Goal: Task Accomplishment & Management: Use online tool/utility

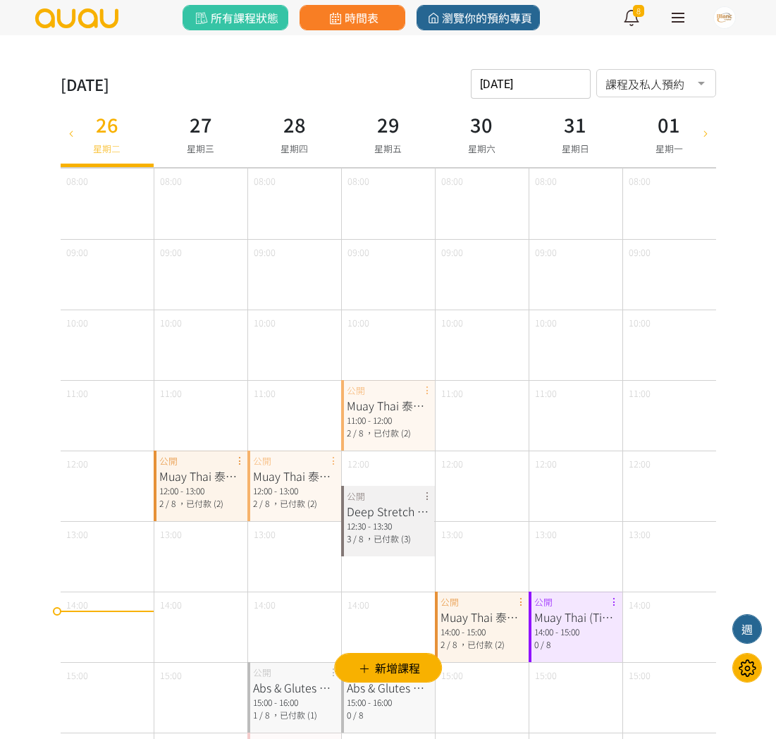
click at [64, 18] on img at bounding box center [77, 18] width 86 height 20
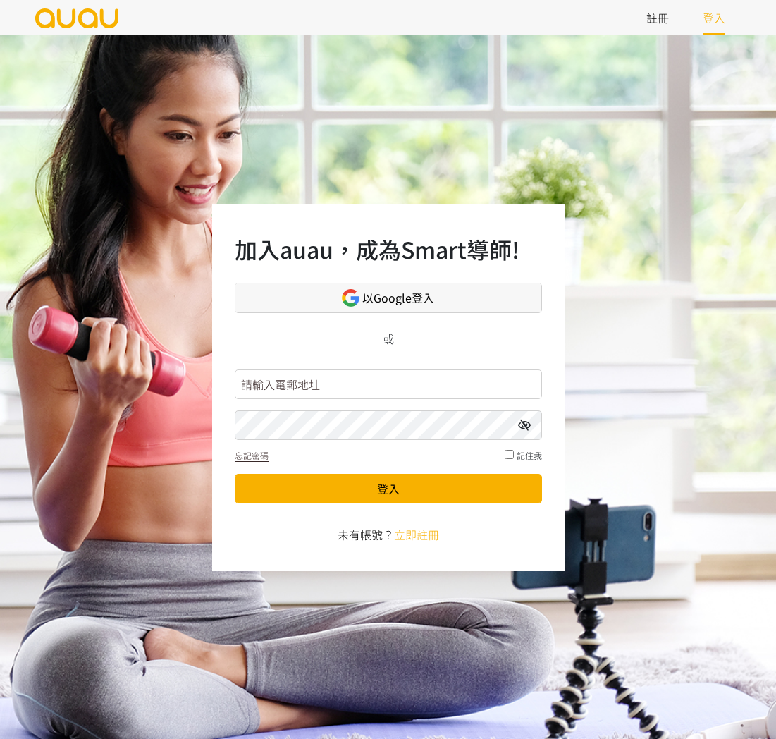
click at [410, 295] on span "以Google登入" at bounding box center [398, 298] width 72 height 18
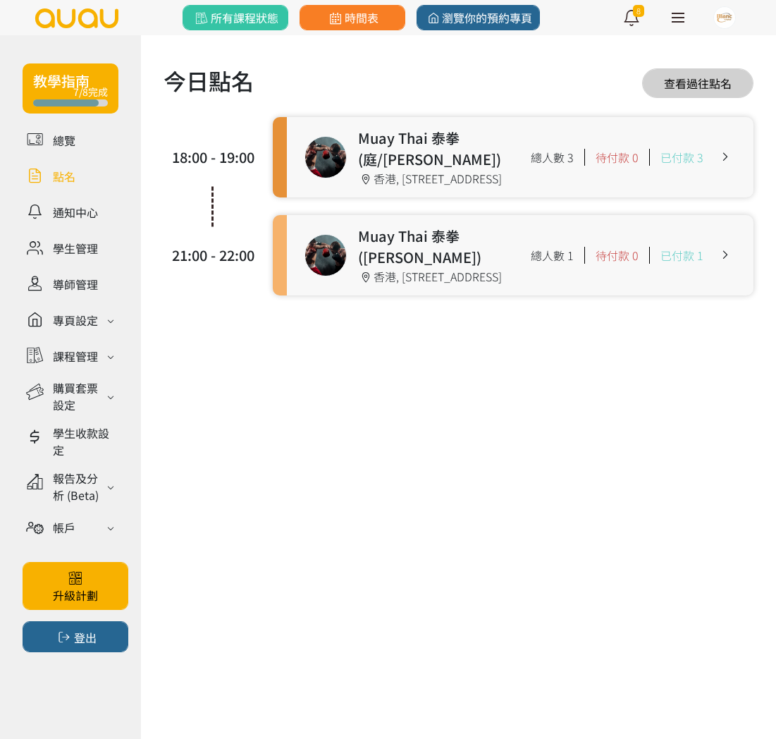
click at [405, 188] on link at bounding box center [520, 157] width 467 height 80
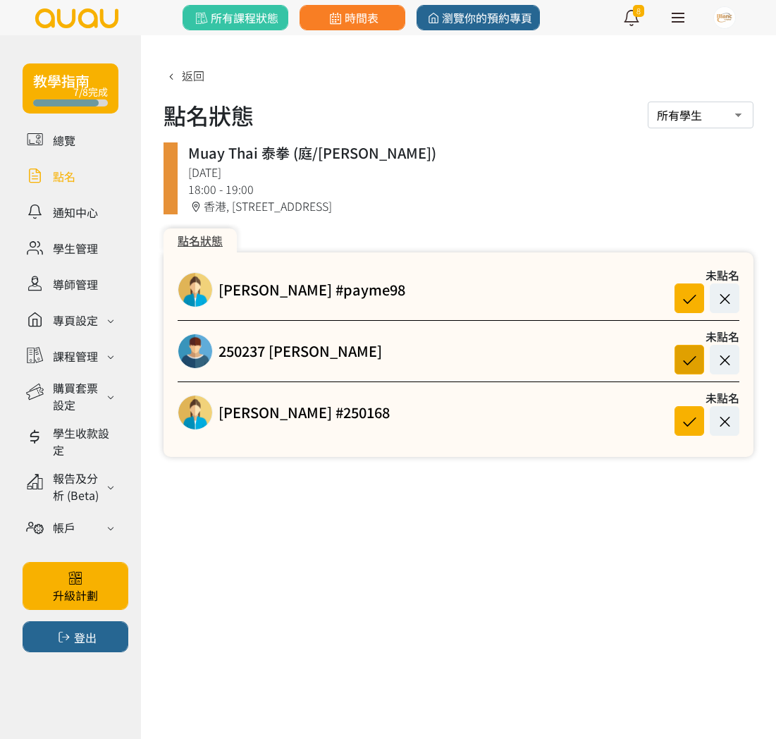
click at [689, 362] on icon at bounding box center [689, 359] width 27 height 19
click at [189, 80] on span "返回" at bounding box center [193, 75] width 23 height 17
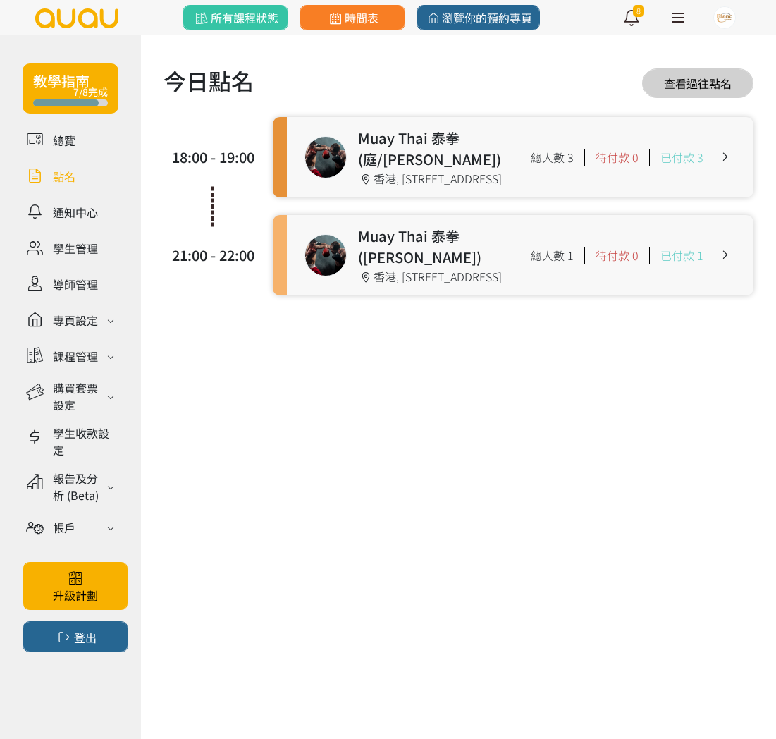
click at [346, 197] on link at bounding box center [520, 157] width 467 height 80
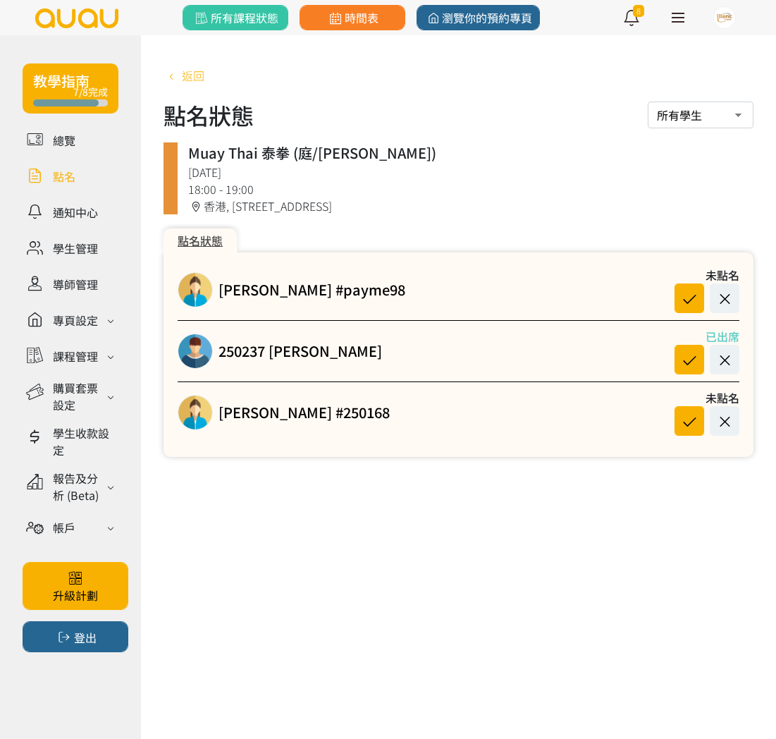
click at [189, 71] on span "返回" at bounding box center [193, 75] width 23 height 17
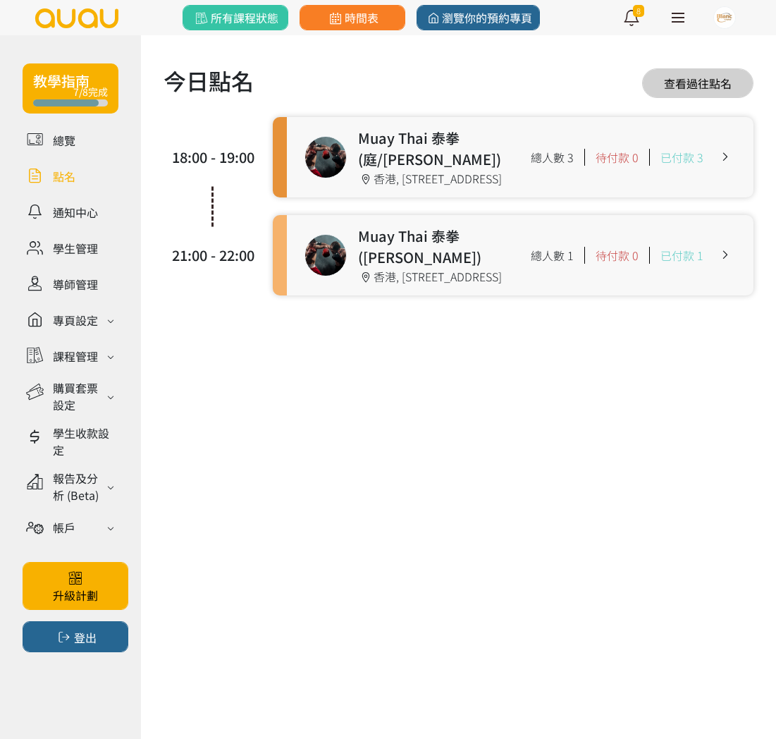
click at [353, 257] on link at bounding box center [520, 255] width 467 height 80
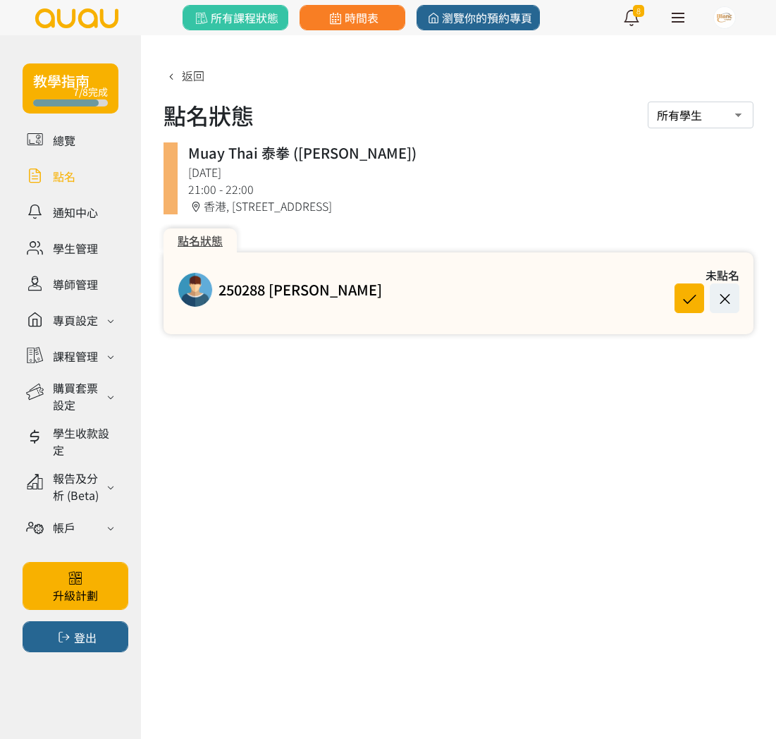
click at [190, 85] on div "返回 點名狀態 所有學生 已出席學生 缺席學生 Muay Thai 泰拳 ([PERSON_NAME]) [DATE] 21:00 - 22:00 [STRE…" at bounding box center [459, 200] width 590 height 267
click at [190, 67] on link "返回" at bounding box center [184, 75] width 41 height 17
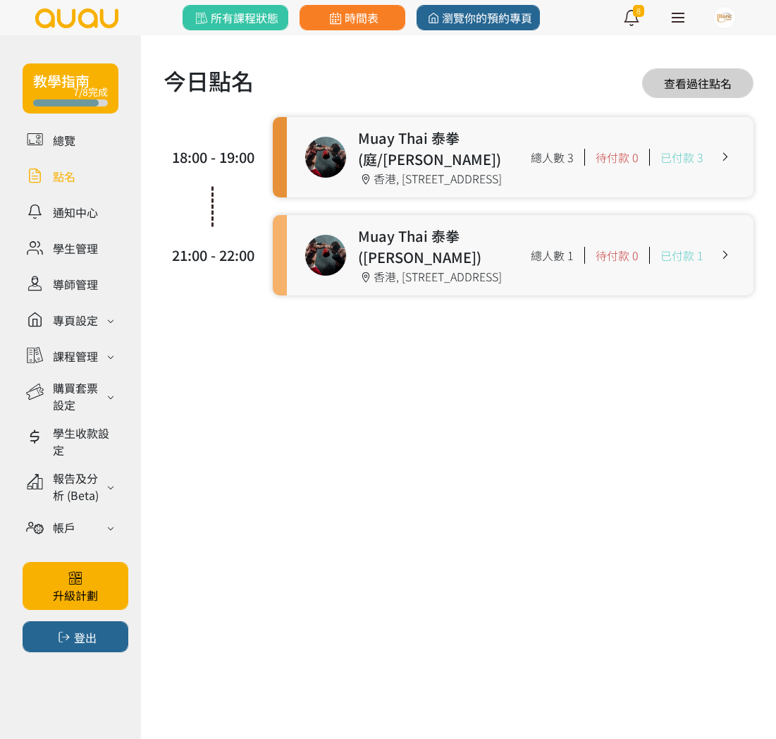
click at [333, 295] on link at bounding box center [520, 255] width 467 height 80
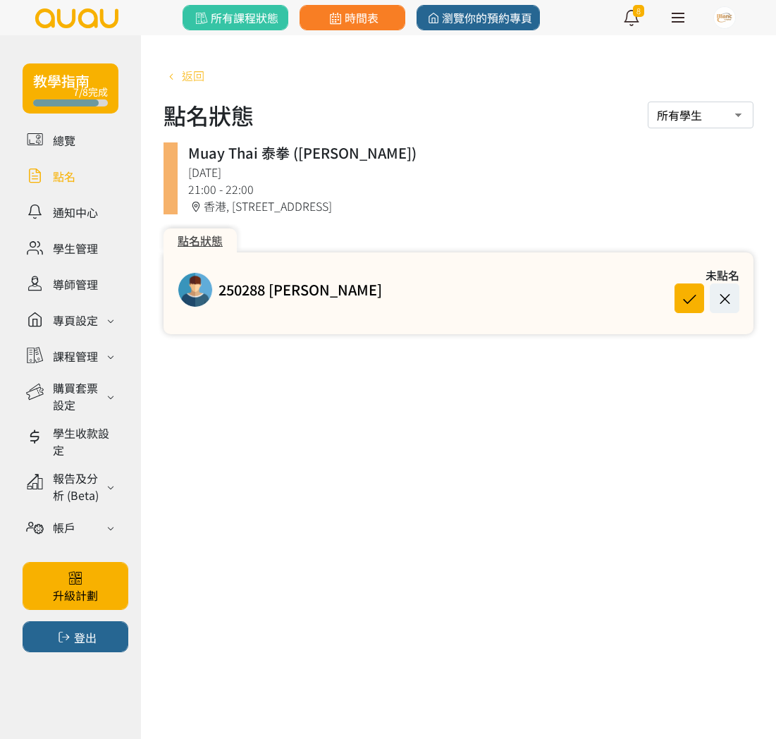
click at [186, 75] on span "返回" at bounding box center [193, 75] width 23 height 17
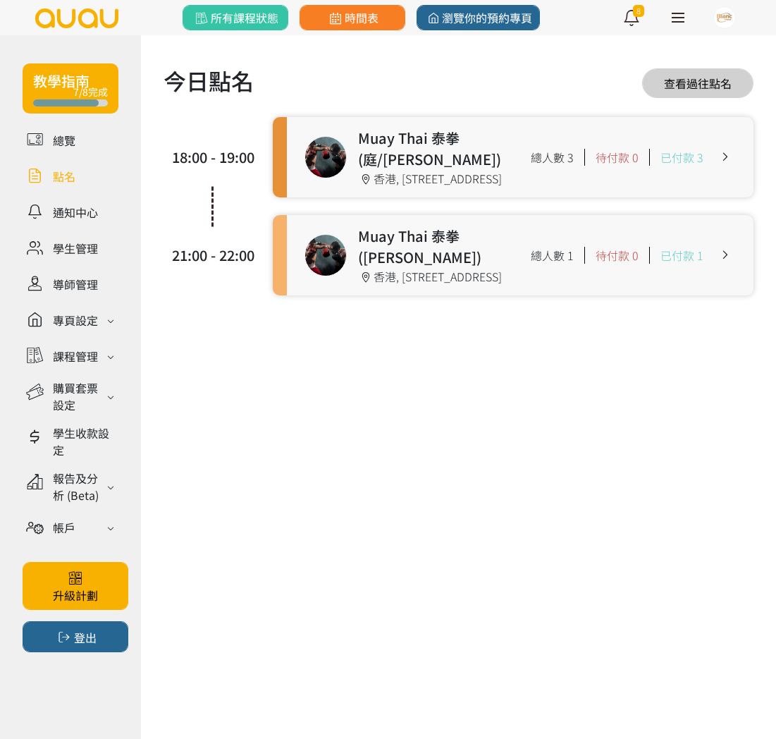
click at [348, 197] on link at bounding box center [520, 157] width 467 height 80
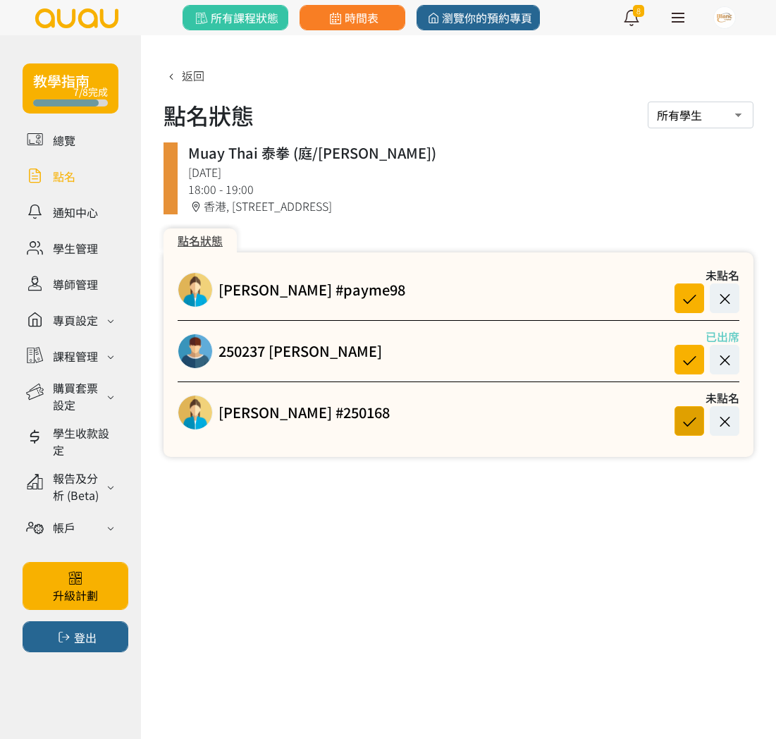
click at [697, 419] on icon at bounding box center [689, 421] width 27 height 19
click at [730, 298] on icon at bounding box center [725, 298] width 27 height 19
click at [183, 75] on span "返回" at bounding box center [193, 75] width 23 height 17
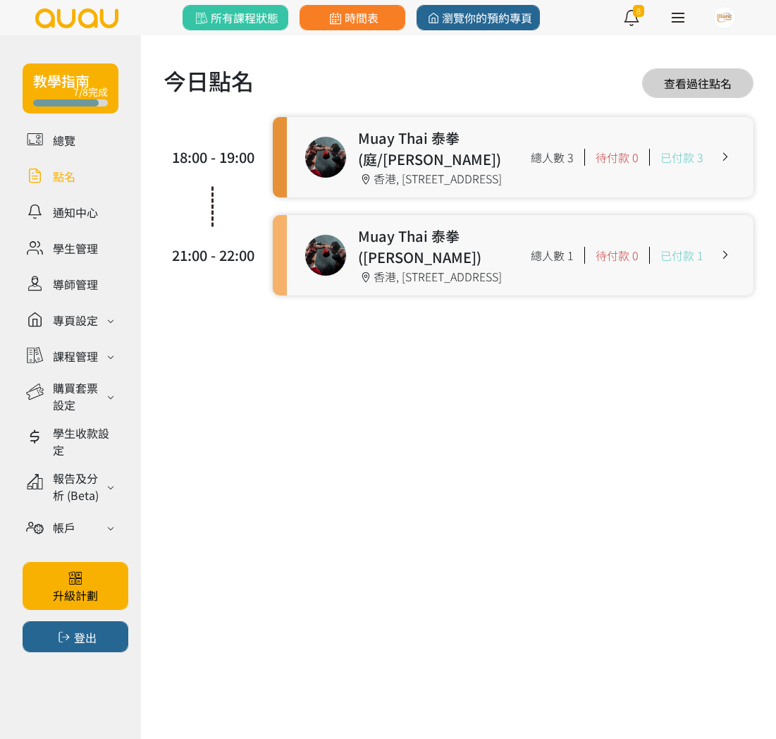
click at [334, 288] on link at bounding box center [520, 255] width 467 height 80
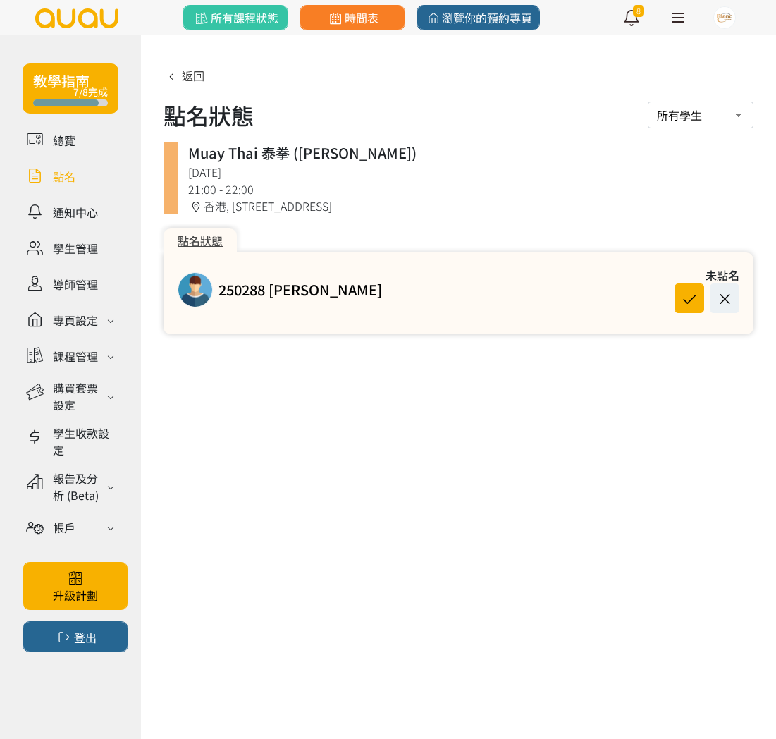
click at [695, 283] on div "未點名" at bounding box center [701, 275] width 78 height 17
click at [691, 296] on icon at bounding box center [689, 298] width 27 height 19
click at [578, 214] on div "返回 點名狀態 所有學生 已出席學生 缺席學生 Muay Thai 泰拳 (Nick) 2025-08-26 星期二 21:00 - 22:00 香港, 香港…" at bounding box center [459, 200] width 590 height 267
click at [89, 180] on link at bounding box center [71, 176] width 96 height 25
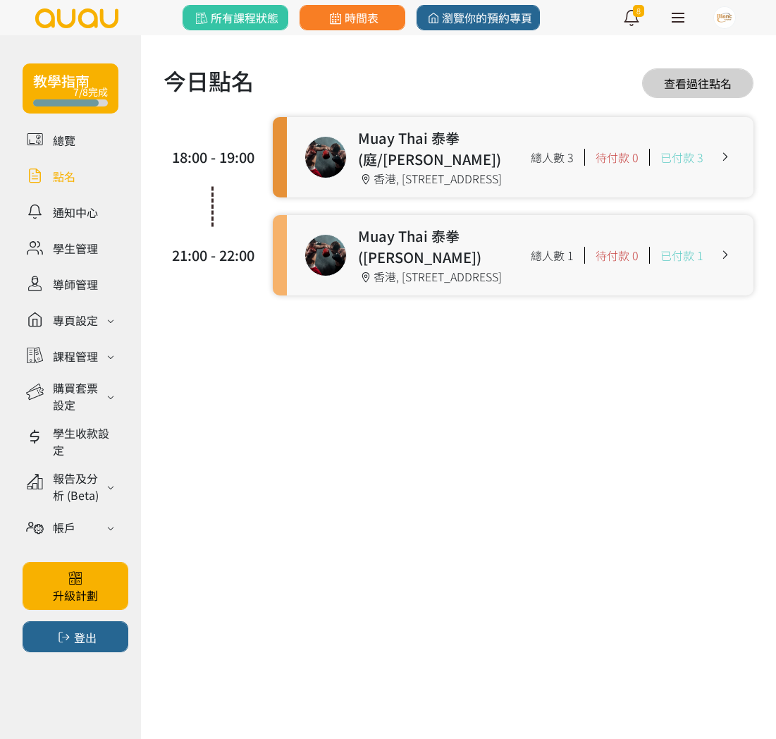
click at [327, 184] on link at bounding box center [520, 157] width 467 height 80
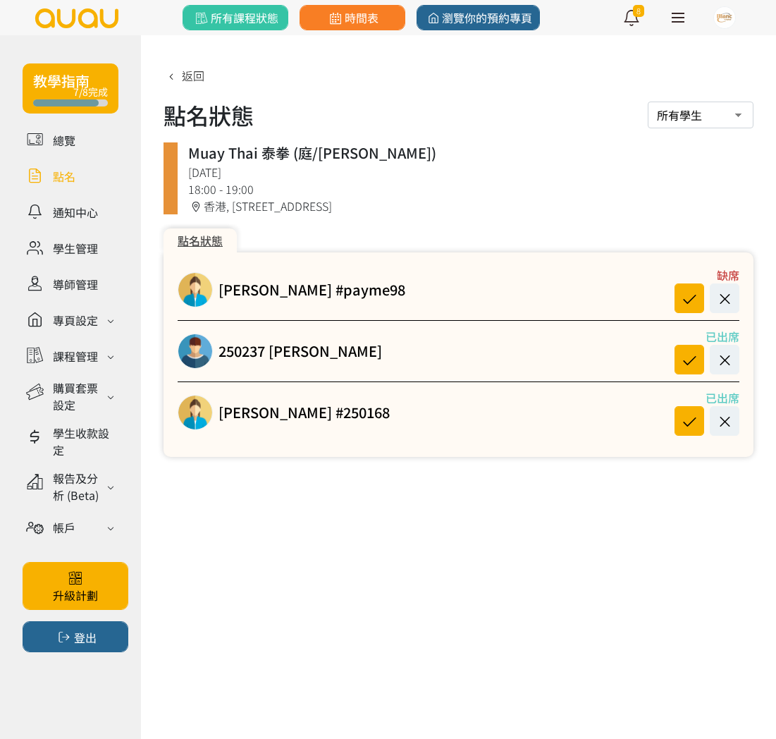
click at [100, 171] on link at bounding box center [71, 176] width 96 height 25
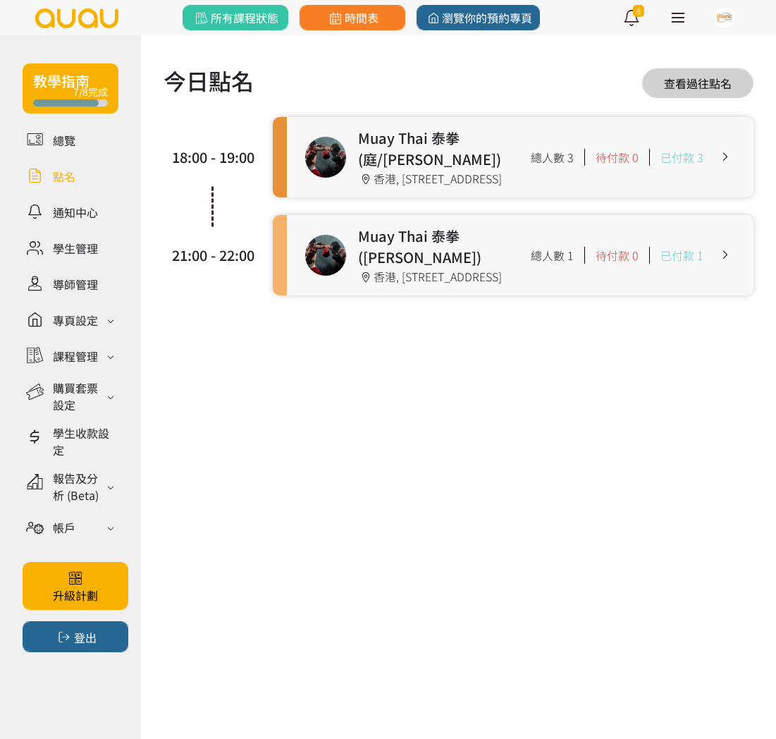
click at [312, 295] on link at bounding box center [520, 255] width 467 height 80
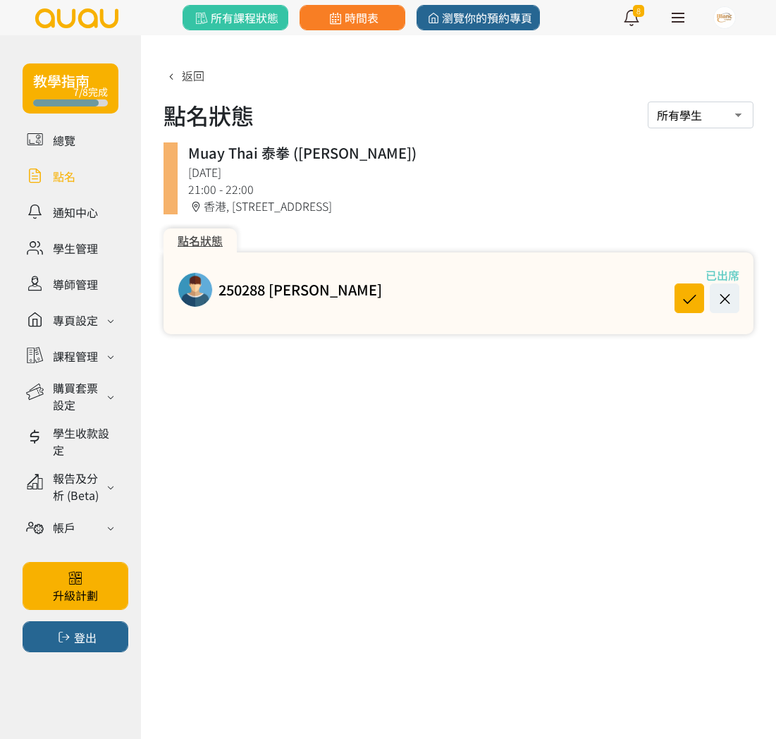
click at [66, 171] on link at bounding box center [71, 176] width 96 height 25
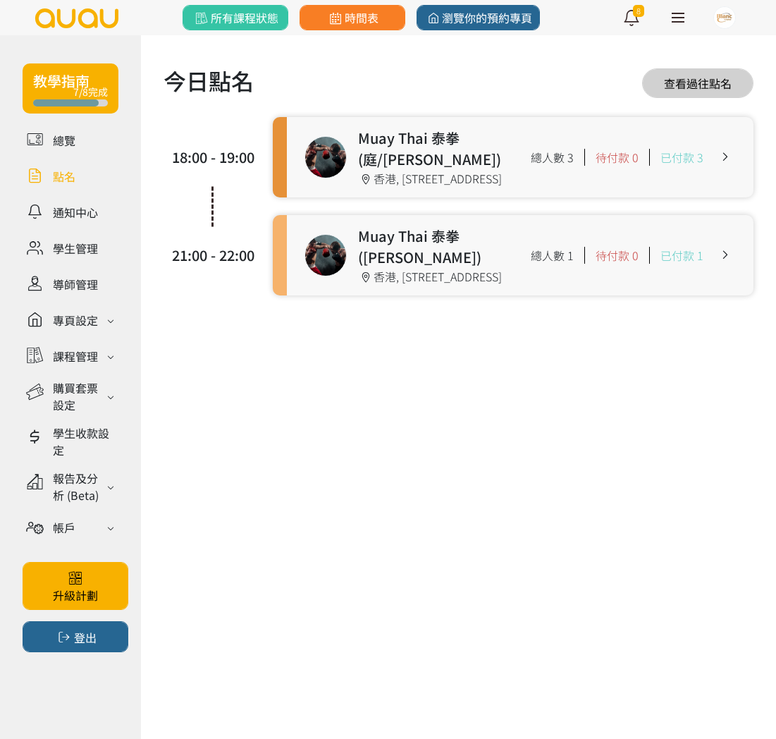
click at [315, 166] on link at bounding box center [520, 157] width 467 height 80
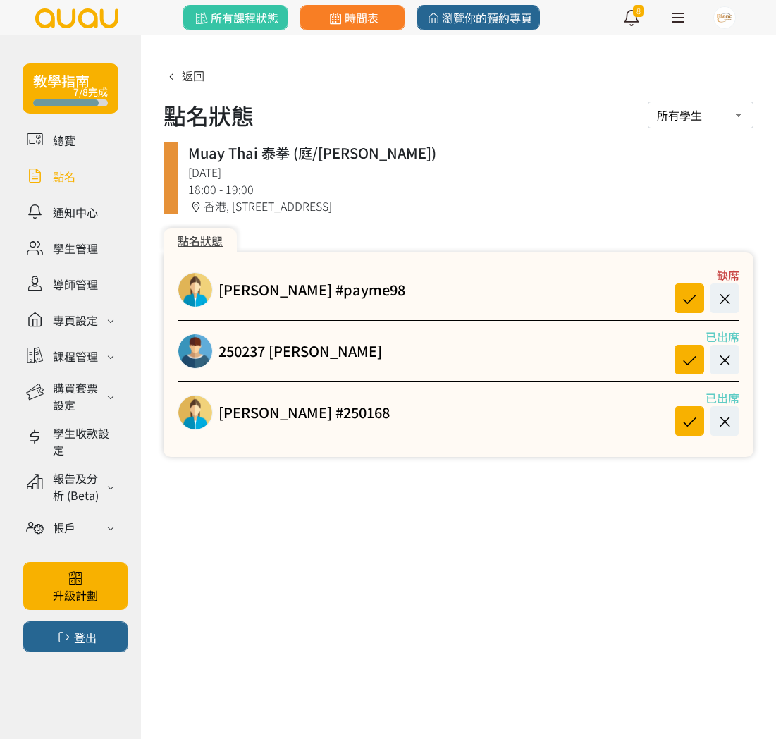
click at [50, 178] on link at bounding box center [71, 176] width 96 height 25
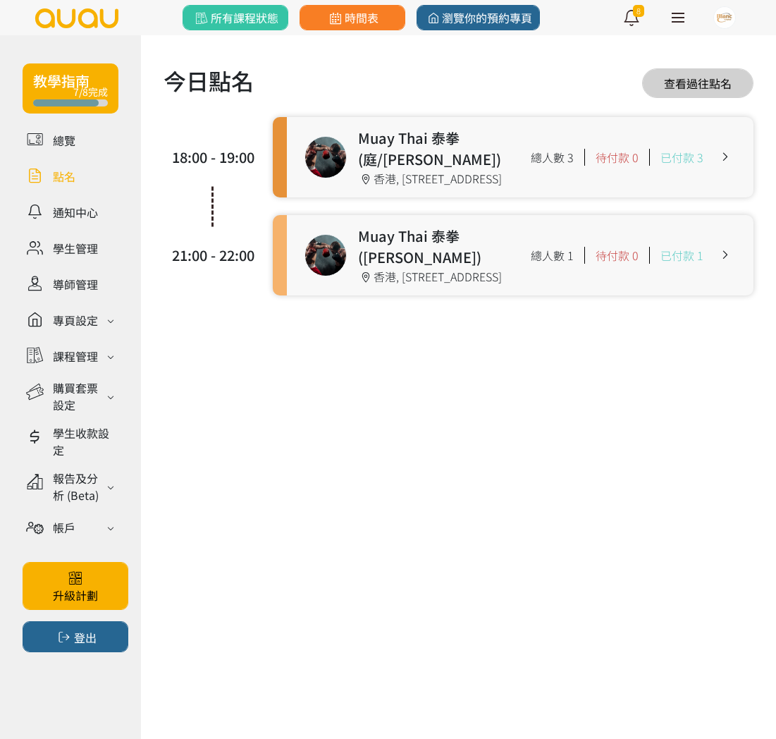
click at [347, 193] on link at bounding box center [520, 157] width 467 height 80
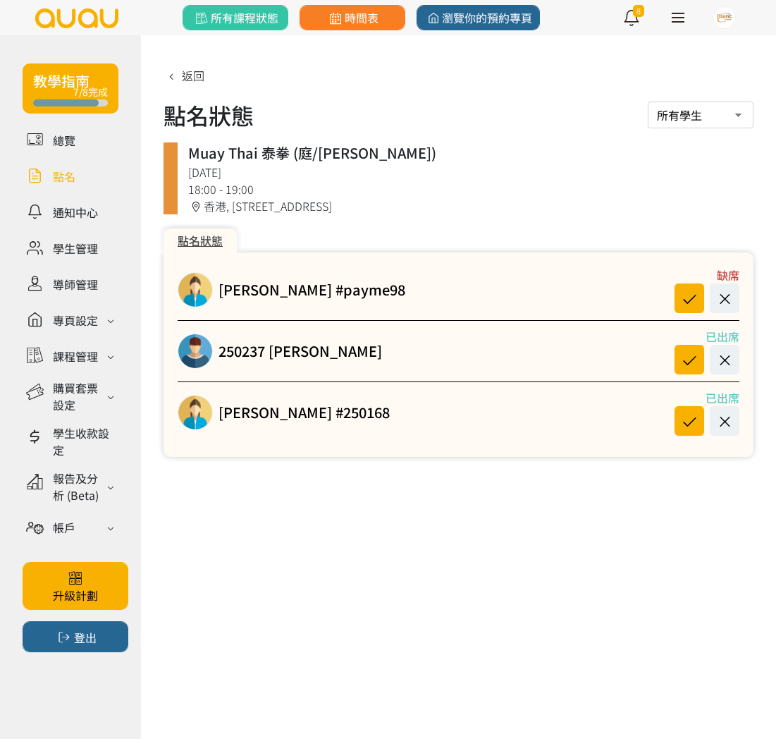
click at [74, 184] on link at bounding box center [71, 176] width 96 height 25
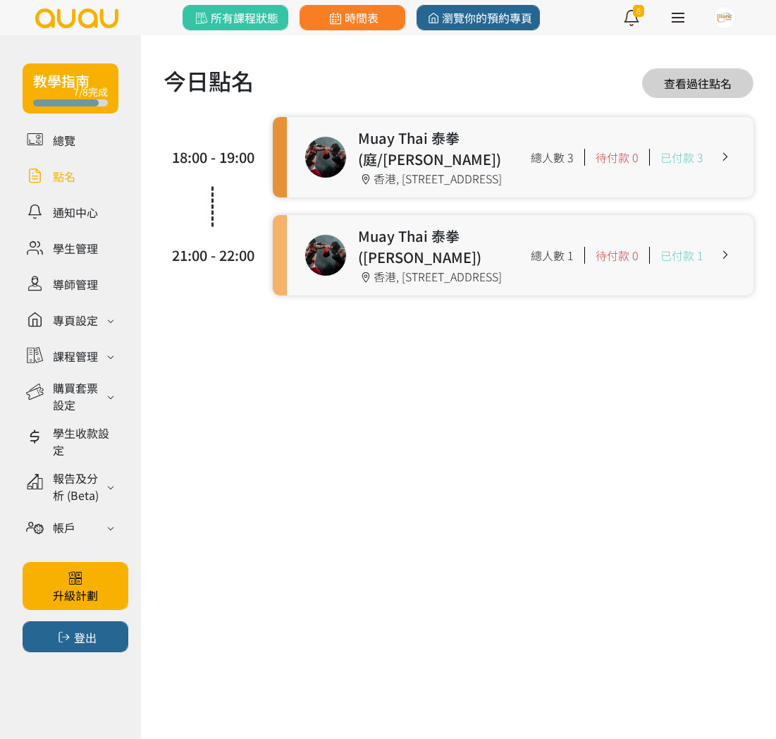
click at [350, 295] on link at bounding box center [520, 255] width 467 height 80
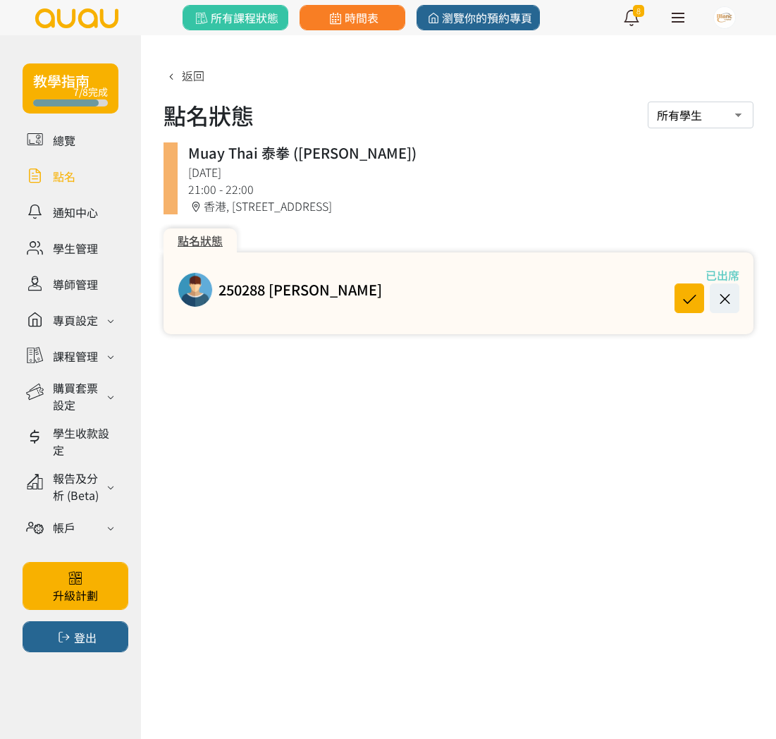
click at [72, 176] on link at bounding box center [71, 176] width 96 height 25
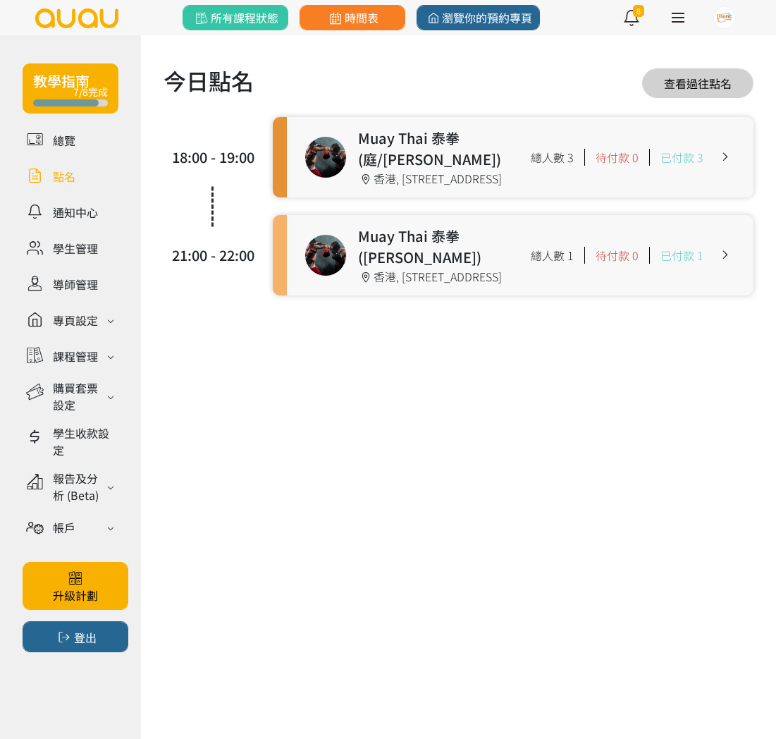
click at [334, 188] on link at bounding box center [520, 157] width 467 height 80
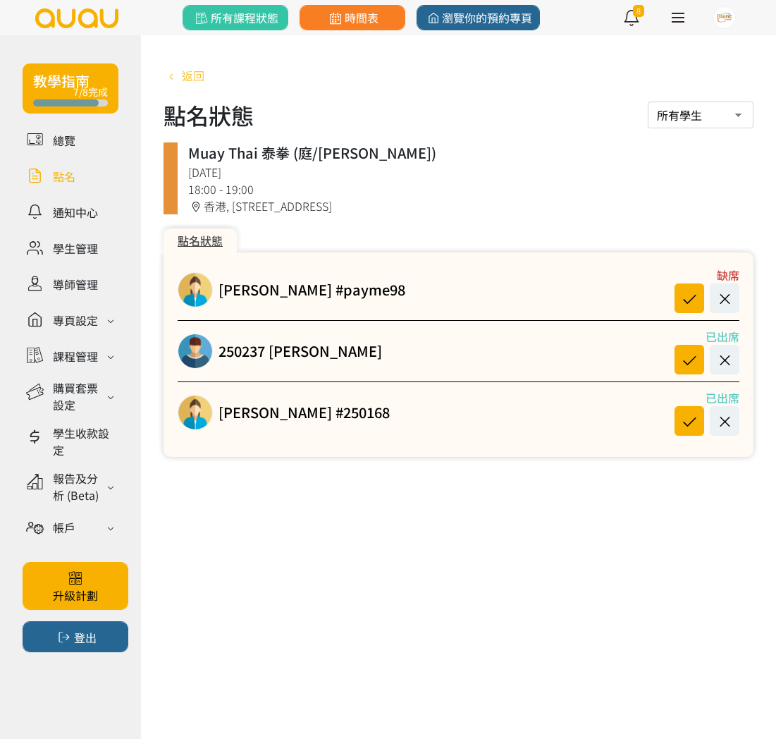
click at [185, 78] on span "返回" at bounding box center [193, 75] width 23 height 17
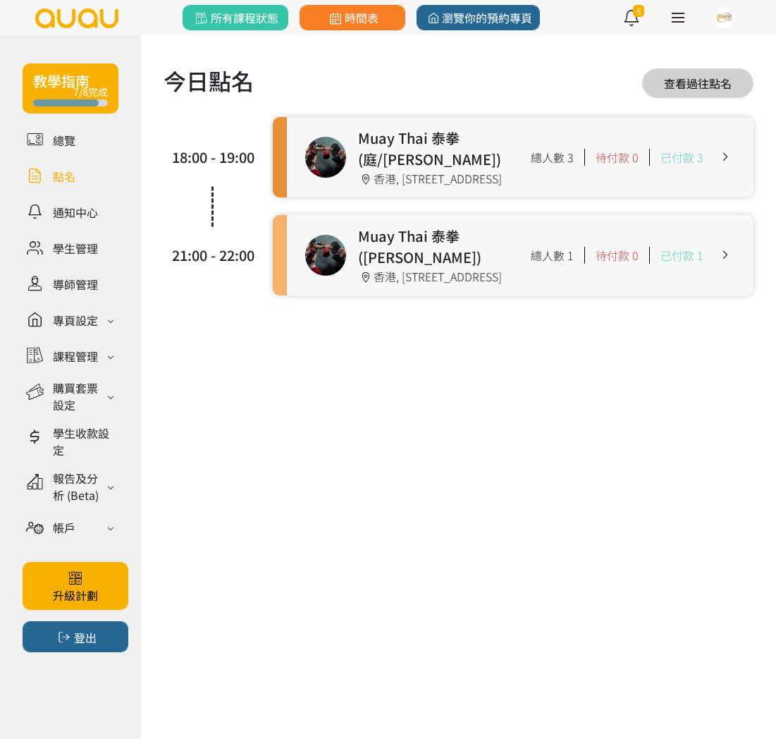
click at [355, 278] on link at bounding box center [520, 255] width 467 height 80
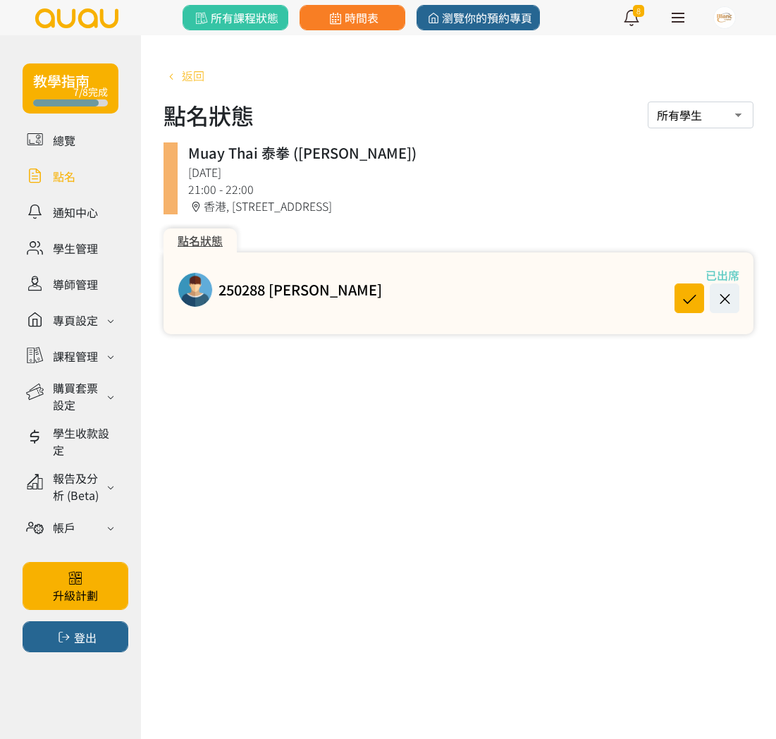
click at [171, 73] on icon at bounding box center [172, 76] width 16 height 11
